Goal: Find specific page/section: Find specific page/section

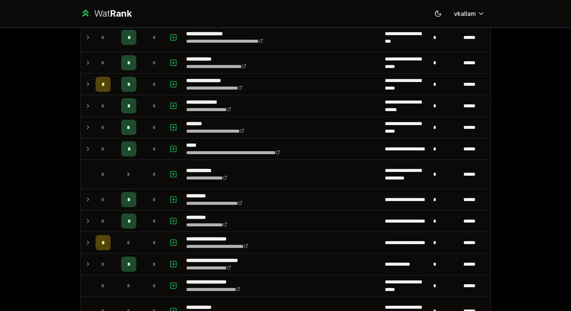
scroll to position [200, 0]
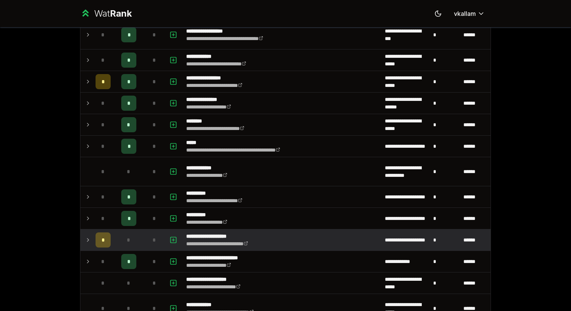
click at [89, 242] on icon at bounding box center [88, 239] width 6 height 9
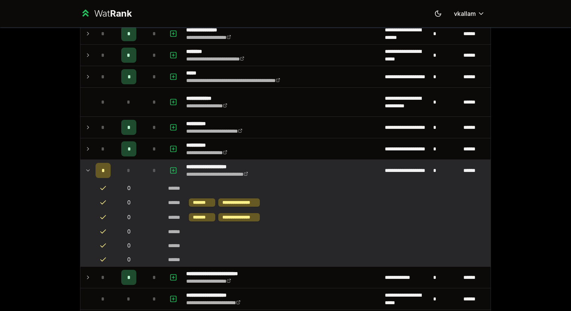
scroll to position [270, 0]
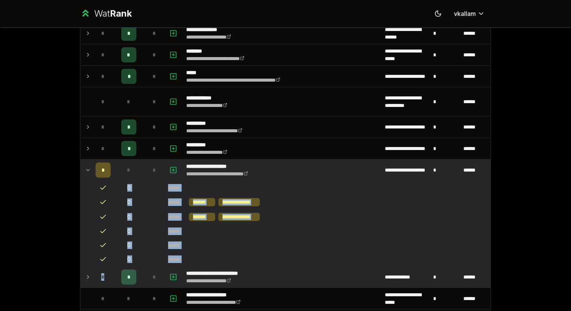
drag, startPoint x: 99, startPoint y: 188, endPoint x: 110, endPoint y: 281, distance: 93.6
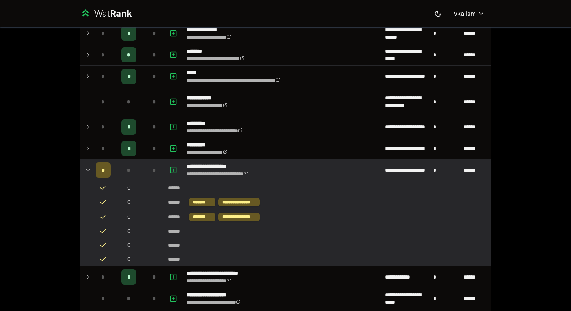
click at [171, 243] on div "******" at bounding box center [177, 245] width 18 height 8
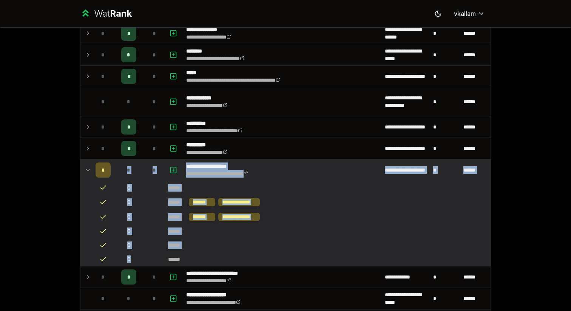
drag, startPoint x: 146, startPoint y: 261, endPoint x: 119, endPoint y: 172, distance: 93.6
click at [148, 216] on td at bounding box center [154, 217] width 21 height 14
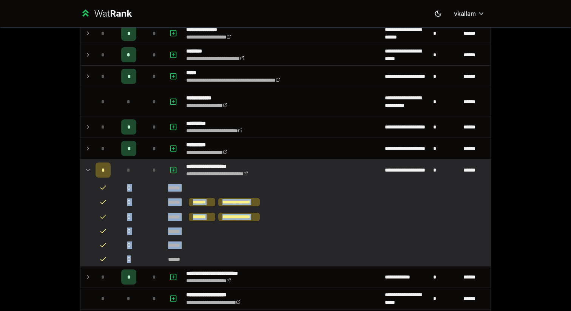
drag, startPoint x: 123, startPoint y: 187, endPoint x: 135, endPoint y: 260, distance: 73.8
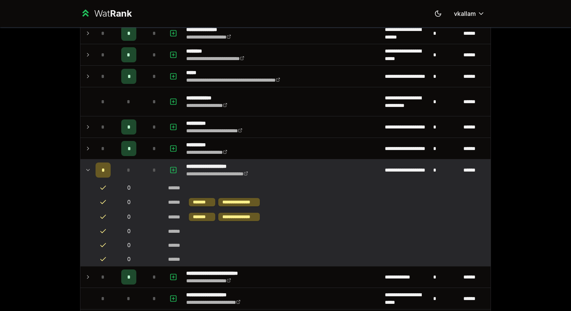
click at [89, 174] on td at bounding box center [86, 169] width 12 height 21
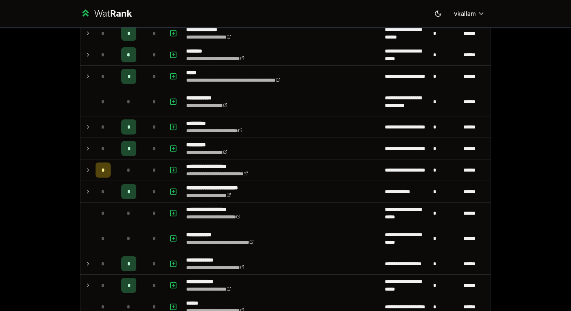
click at [89, 174] on td at bounding box center [86, 169] width 12 height 21
